Goal: Task Accomplishment & Management: Manage account settings

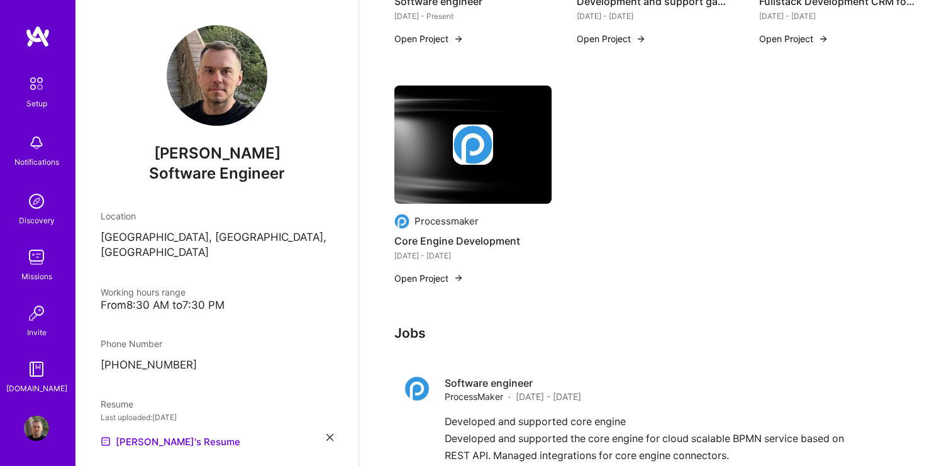
scroll to position [185, 0]
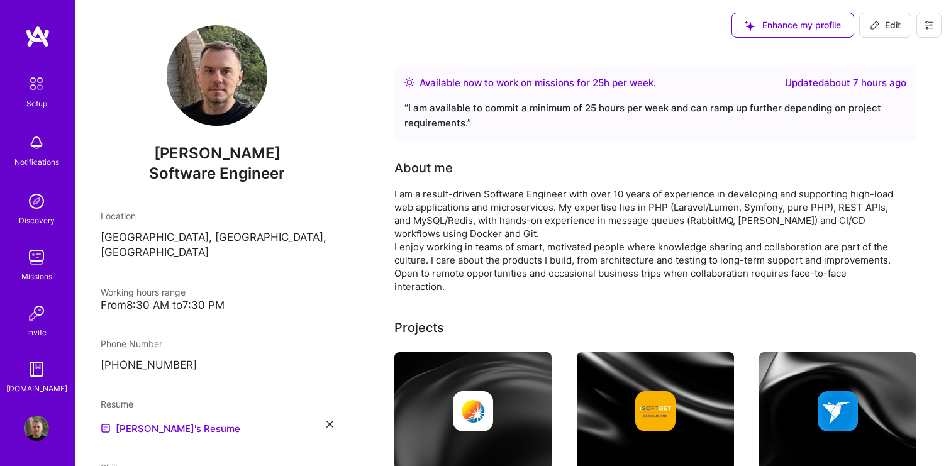
scroll to position [395, 0]
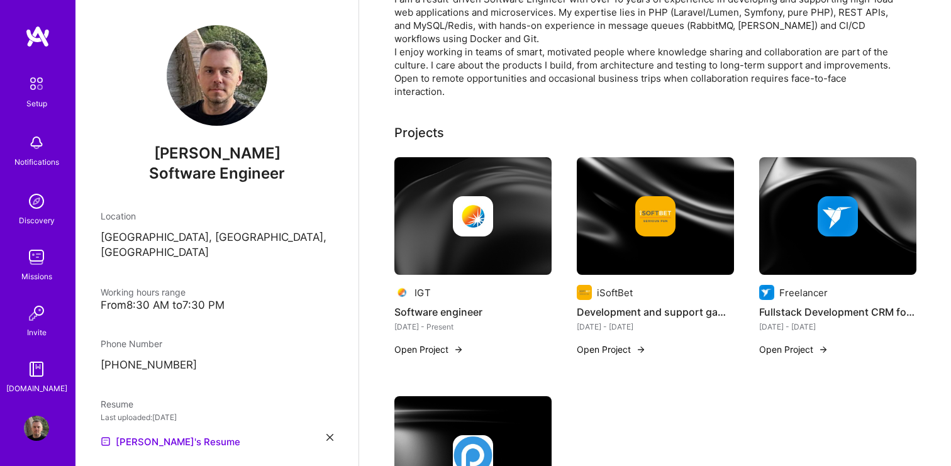
click at [490, 83] on div "Complete your profile to take the first step in unlocking full A.Team access On…" at bounding box center [655, 153] width 522 height 965
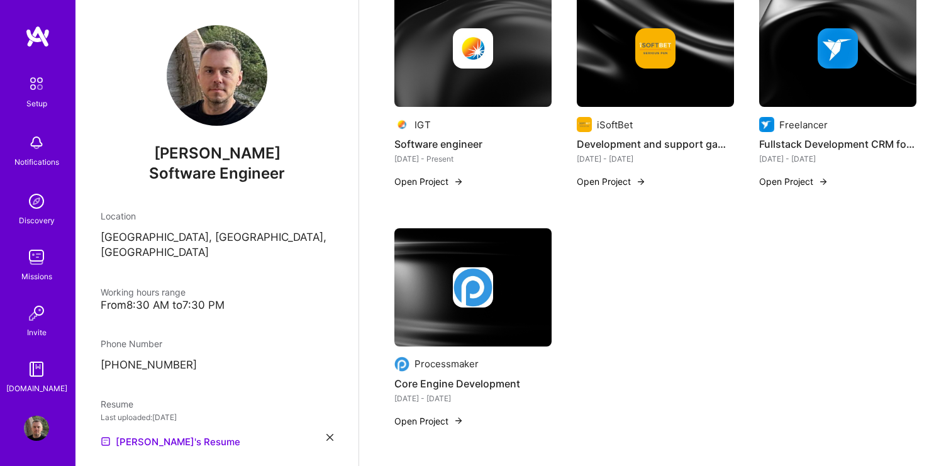
scroll to position [580, 0]
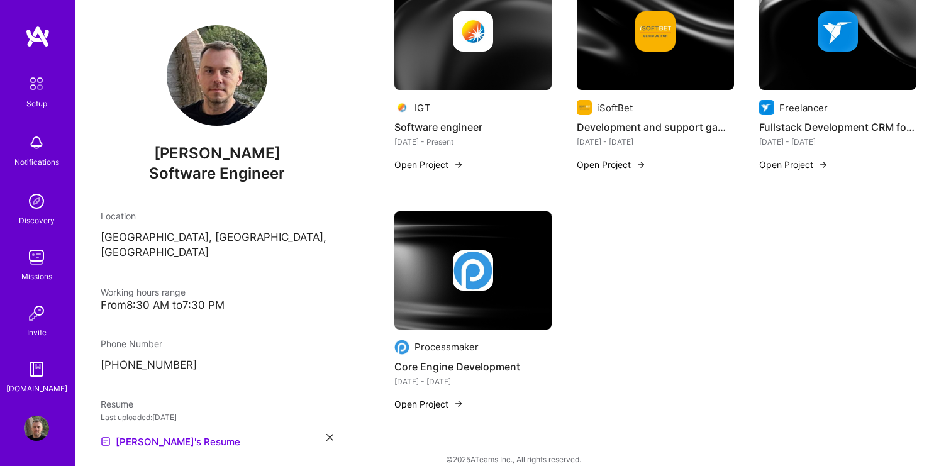
click at [701, 275] on div "IGT Software engineer Jan 2022 - Present Open Project iSoftBet Development and …" at bounding box center [655, 198] width 522 height 453
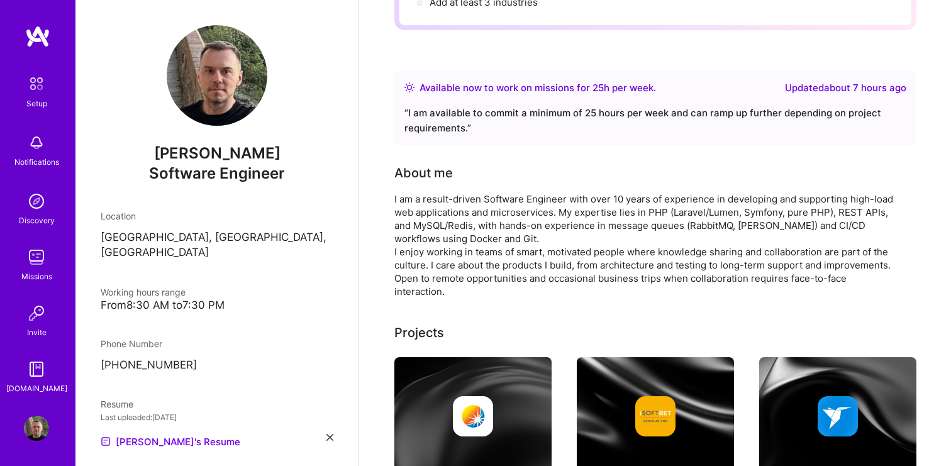
scroll to position [0, 0]
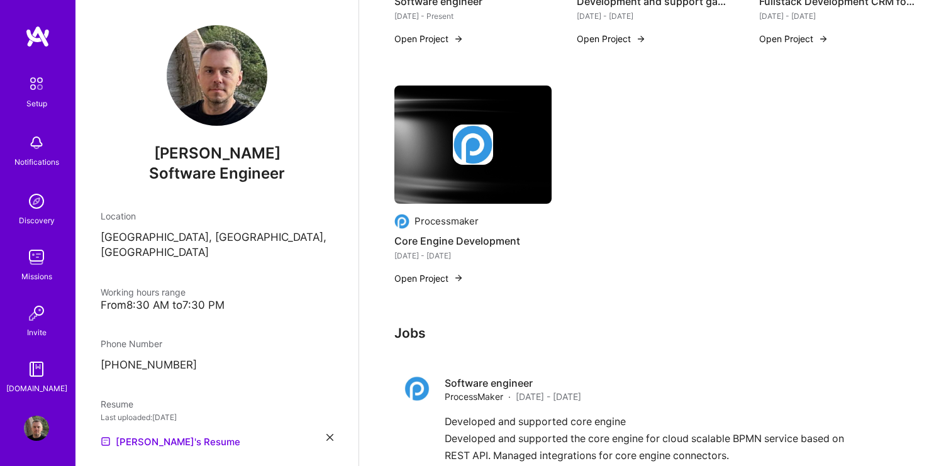
scroll to position [185, 0]
